Goal: Transaction & Acquisition: Purchase product/service

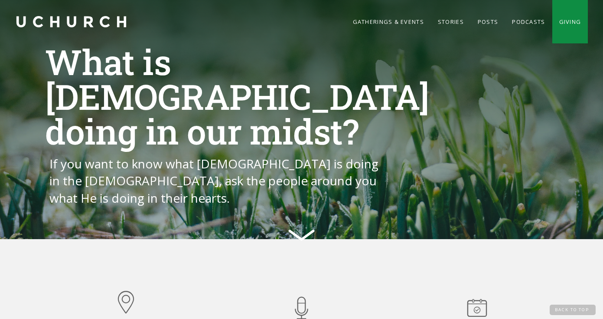
click at [568, 21] on link "Giving" at bounding box center [570, 21] width 36 height 43
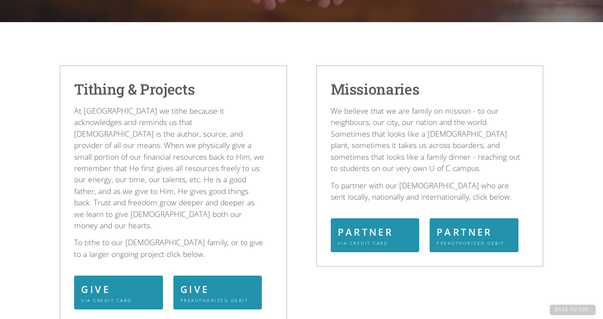
scroll to position [210, 0]
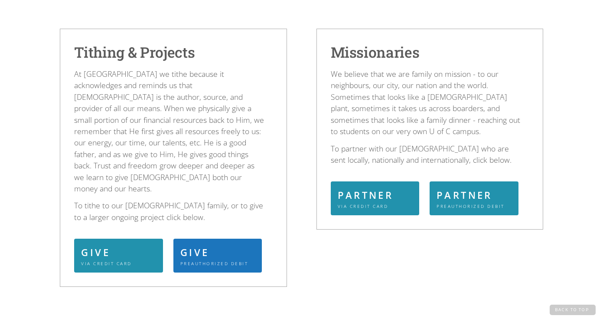
click at [207, 245] on div "GIVE" at bounding box center [216, 252] width 73 height 14
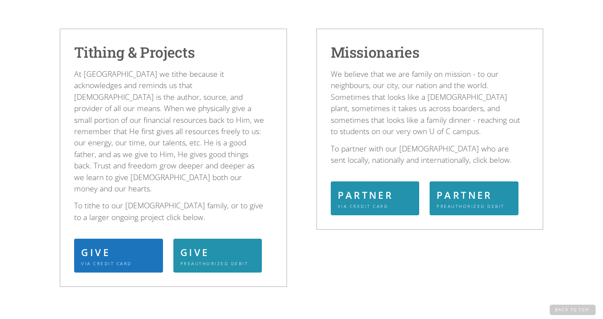
click at [125, 245] on div "GIVE" at bounding box center [117, 252] width 73 height 14
click at [131, 245] on div "GIVE" at bounding box center [117, 252] width 73 height 14
